Goal: Transaction & Acquisition: Book appointment/travel/reservation

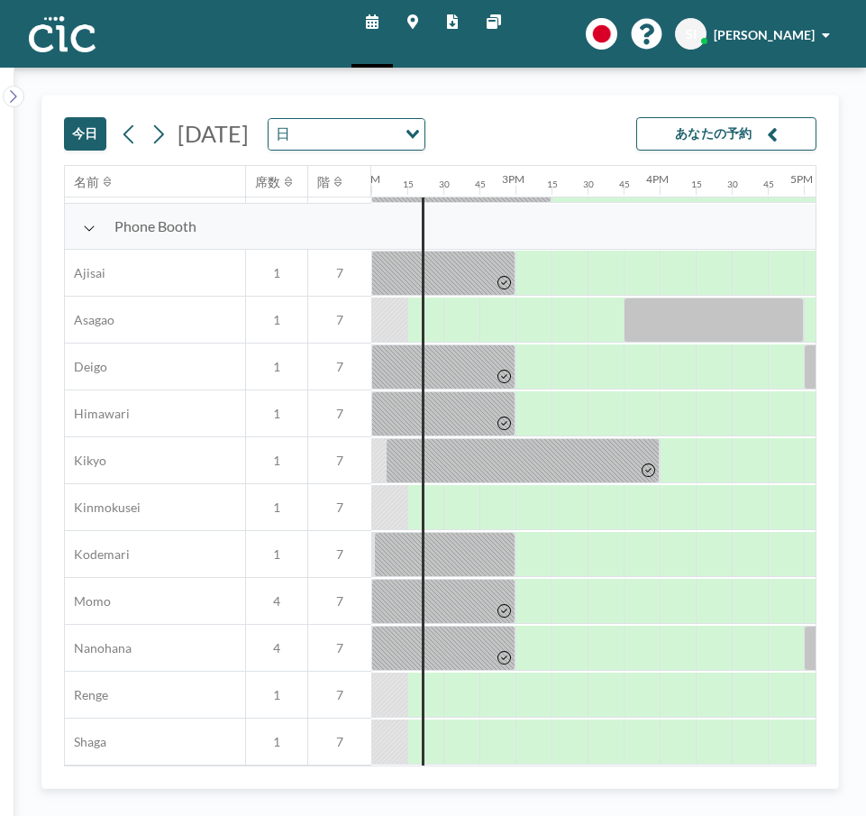
scroll to position [498, 2019]
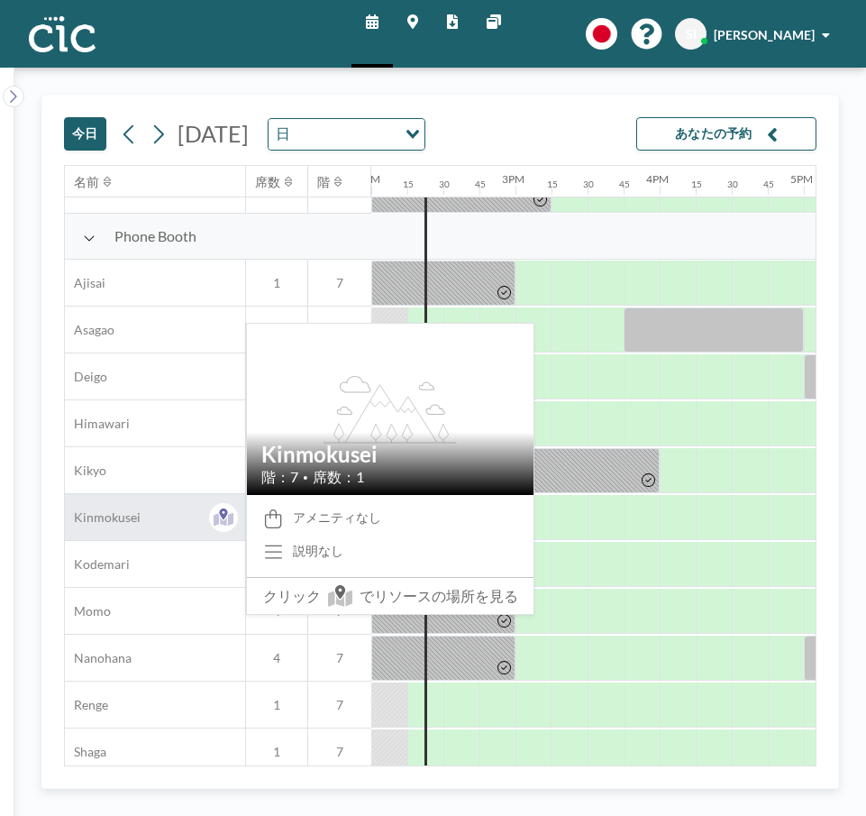
click at [127, 513] on span "Kinmokusei" at bounding box center [103, 517] width 76 height 16
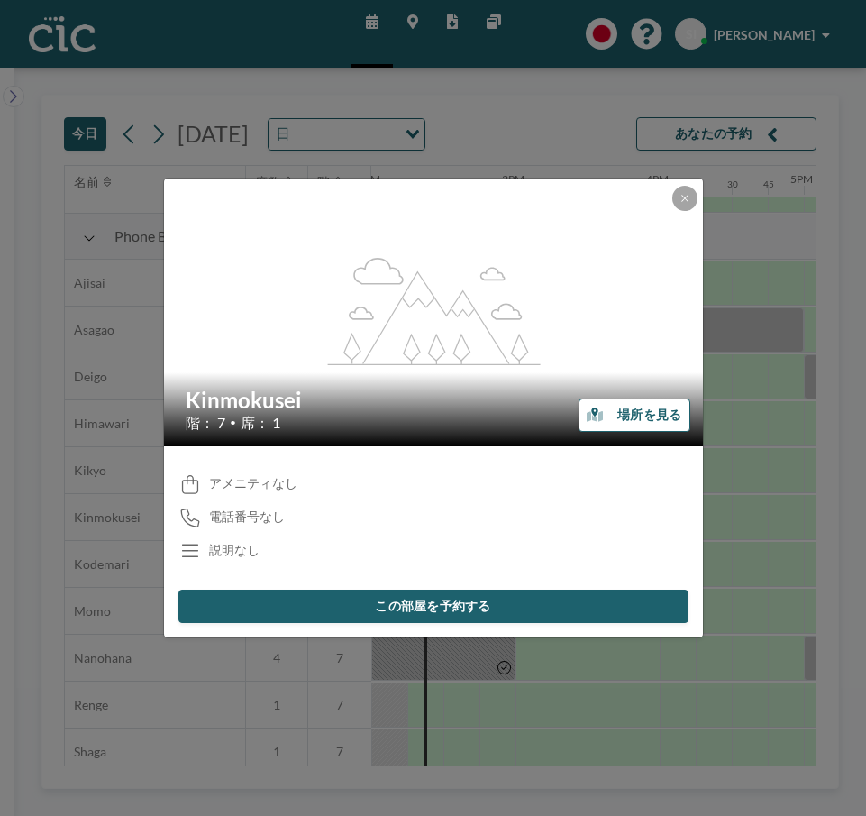
click at [634, 408] on button "場所を見る" at bounding box center [634, 414] width 111 height 33
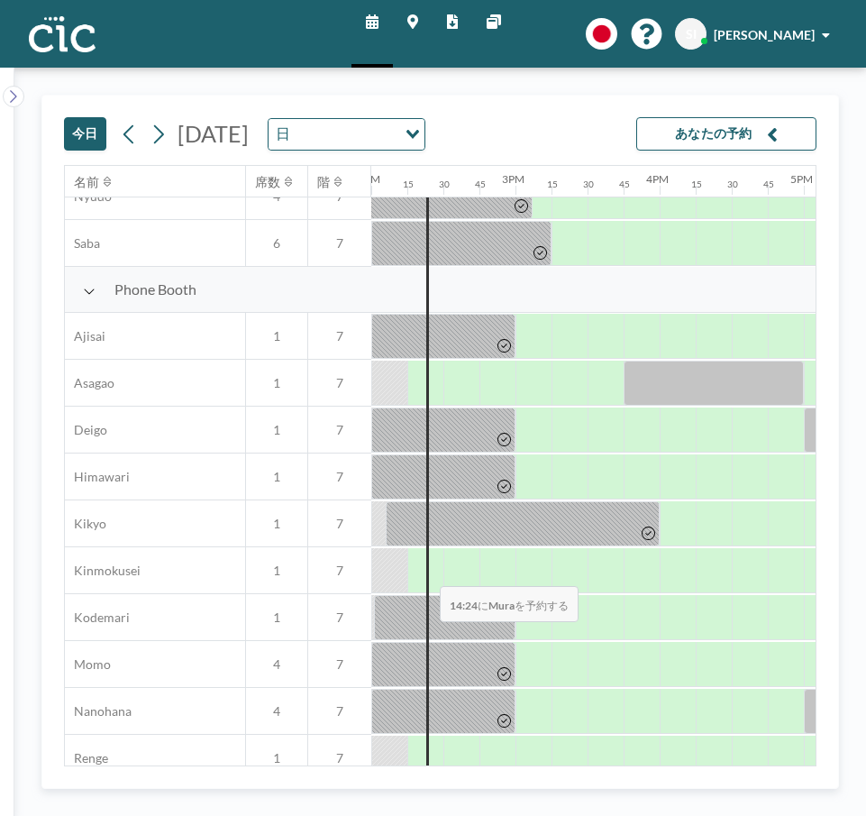
scroll to position [526, 2019]
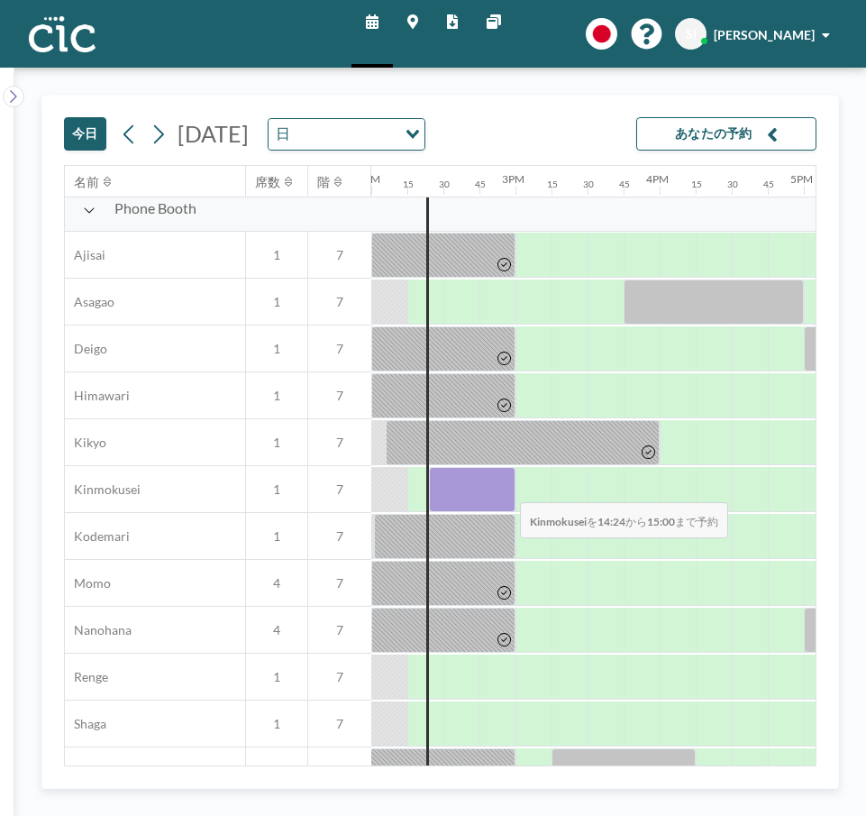
drag, startPoint x: 434, startPoint y: 490, endPoint x: 506, endPoint y: 490, distance: 72.1
click at [506, 490] on div at bounding box center [472, 489] width 87 height 45
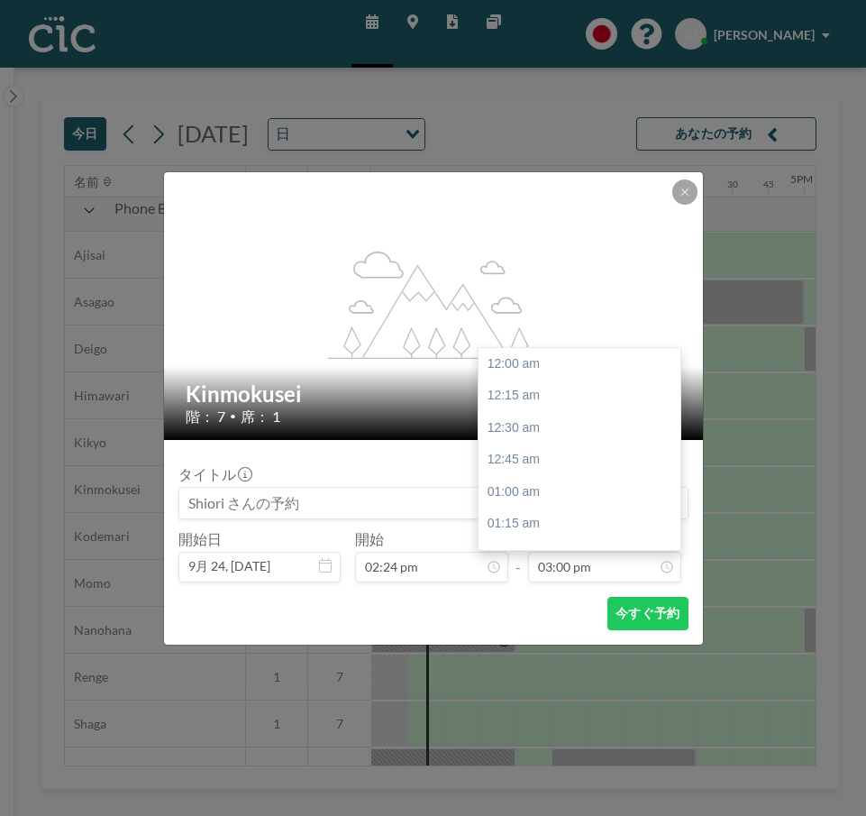
scroll to position [1925, 0]
click at [565, 568] on input "03:00 pm" at bounding box center [604, 567] width 153 height 31
click at [572, 566] on input "03:00 pm" at bounding box center [604, 567] width 153 height 31
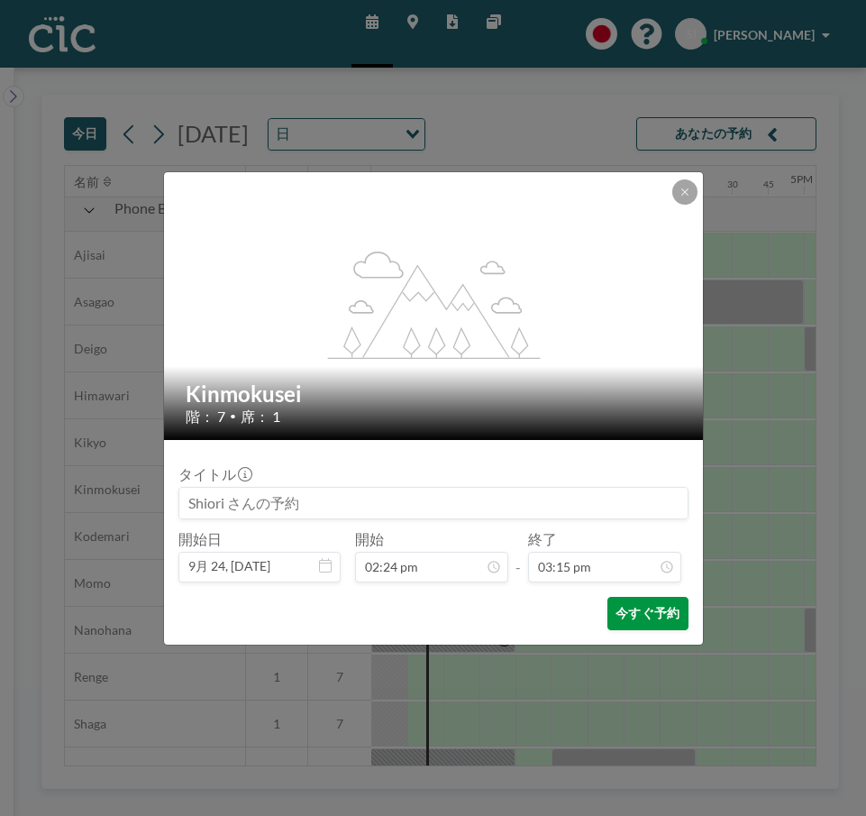
type input "03:15 pm"
click at [650, 617] on button "今すぐ予約" at bounding box center [647, 613] width 80 height 33
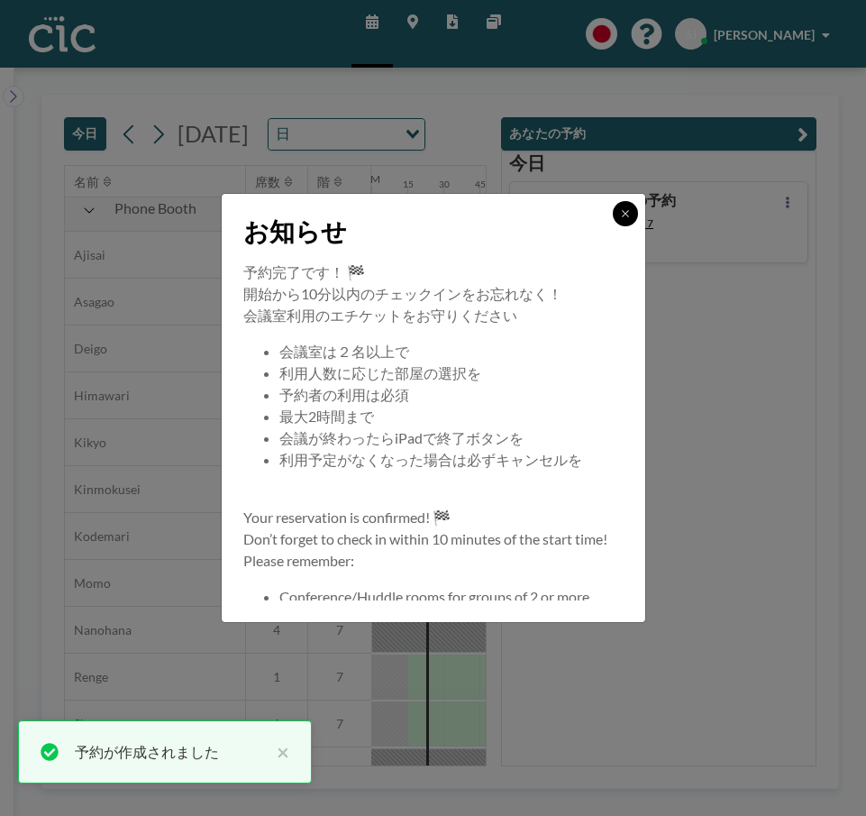
click at [626, 203] on button at bounding box center [625, 213] width 25 height 25
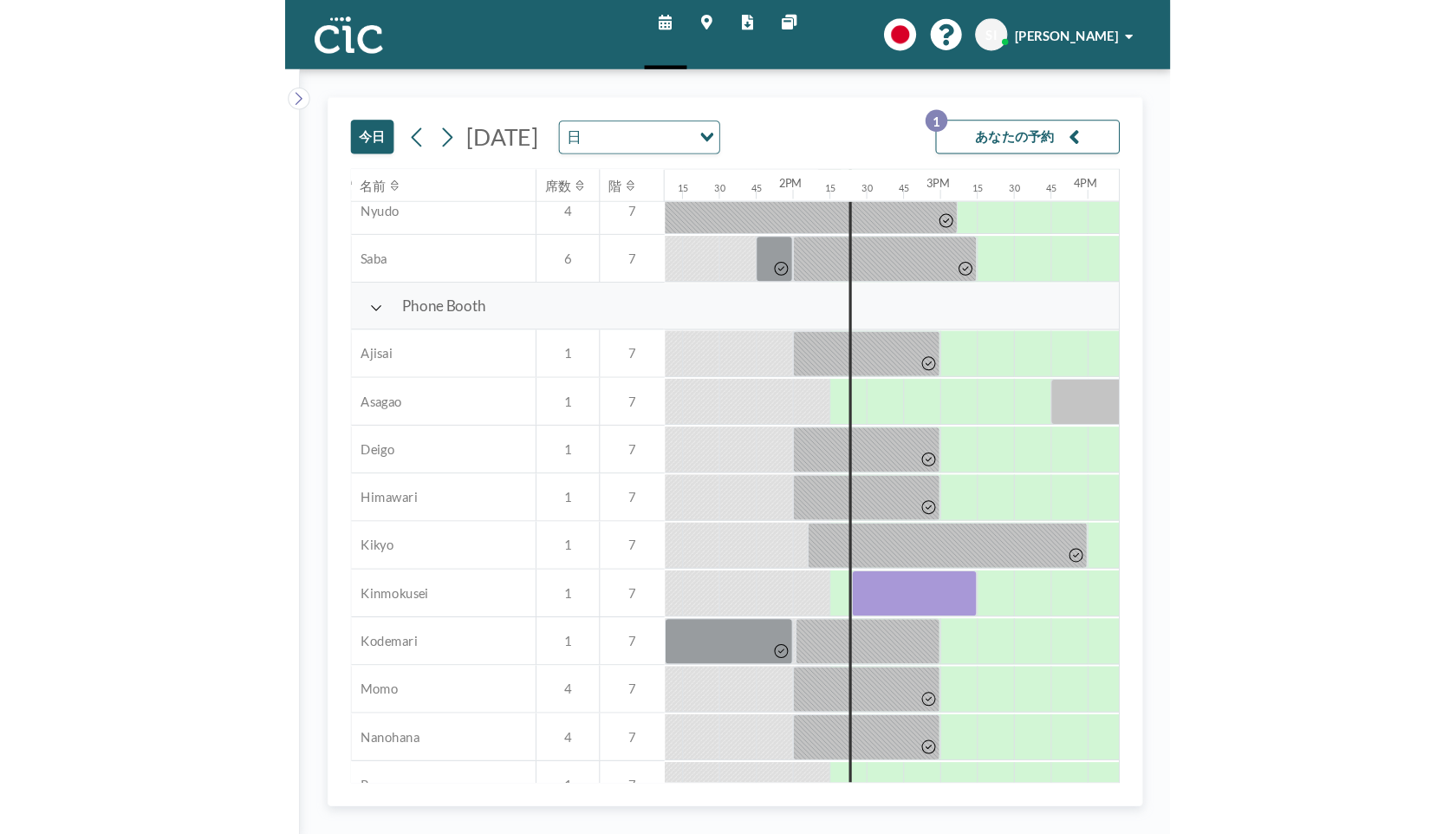
scroll to position [416, 1821]
